Goal: Information Seeking & Learning: Find specific fact

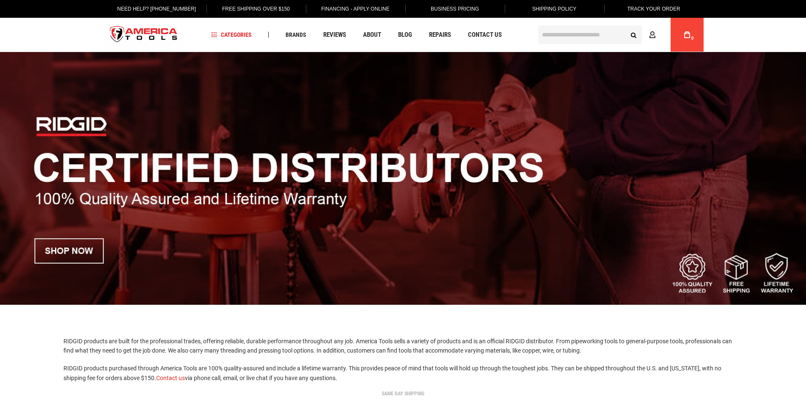
click at [566, 33] on input "text" at bounding box center [590, 34] width 104 height 19
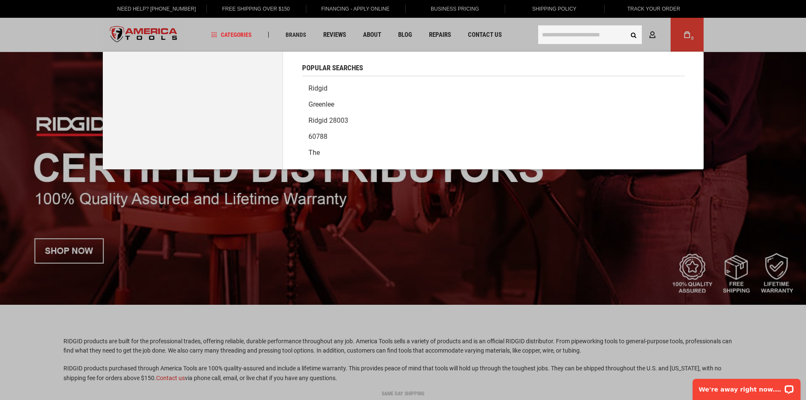
click at [316, 89] on link "Ridgid" at bounding box center [493, 88] width 382 height 16
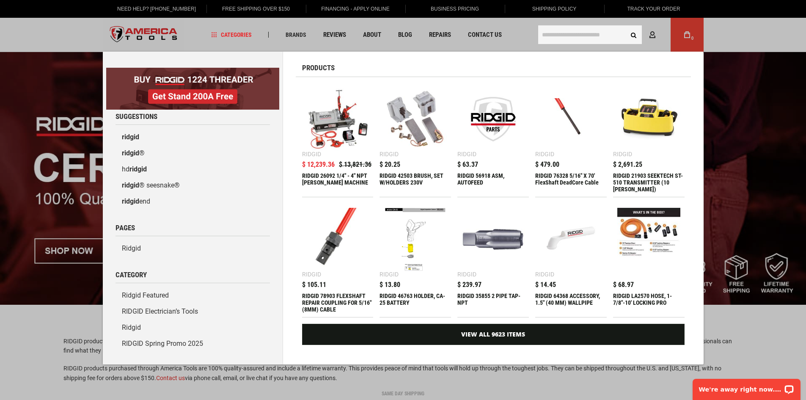
drag, startPoint x: 549, startPoint y: 29, endPoint x: 553, endPoint y: 31, distance: 4.6
click at [552, 31] on input "text" at bounding box center [590, 34] width 104 height 19
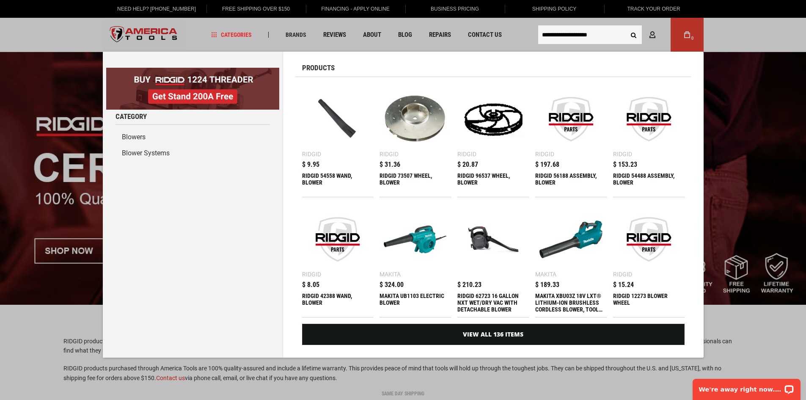
type input "**********"
click at [626, 27] on button "Search" at bounding box center [634, 35] width 16 height 16
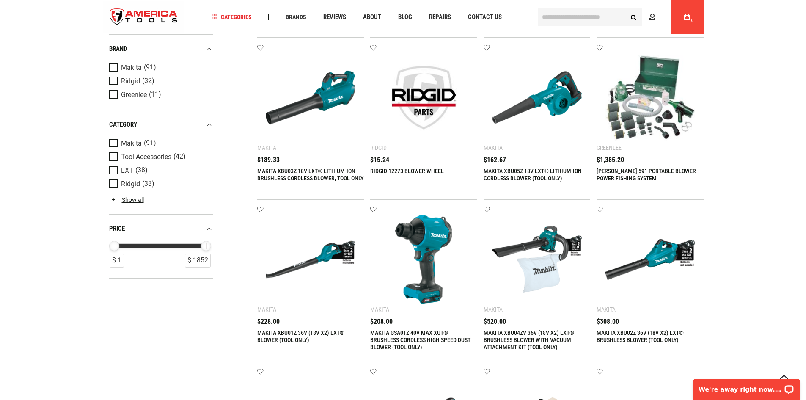
scroll to position [336, 0]
